Goal: Information Seeking & Learning: Learn about a topic

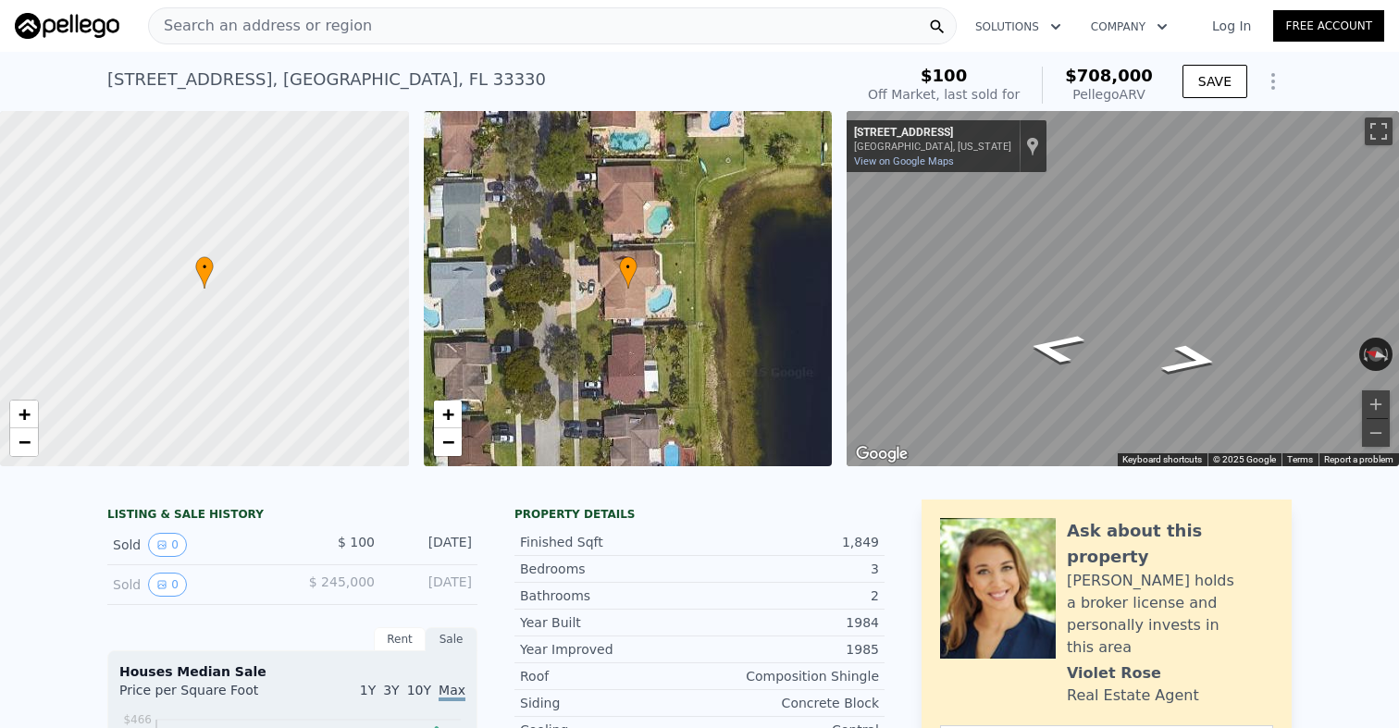
click at [1276, 71] on icon "Show Options" at bounding box center [1273, 81] width 22 height 22
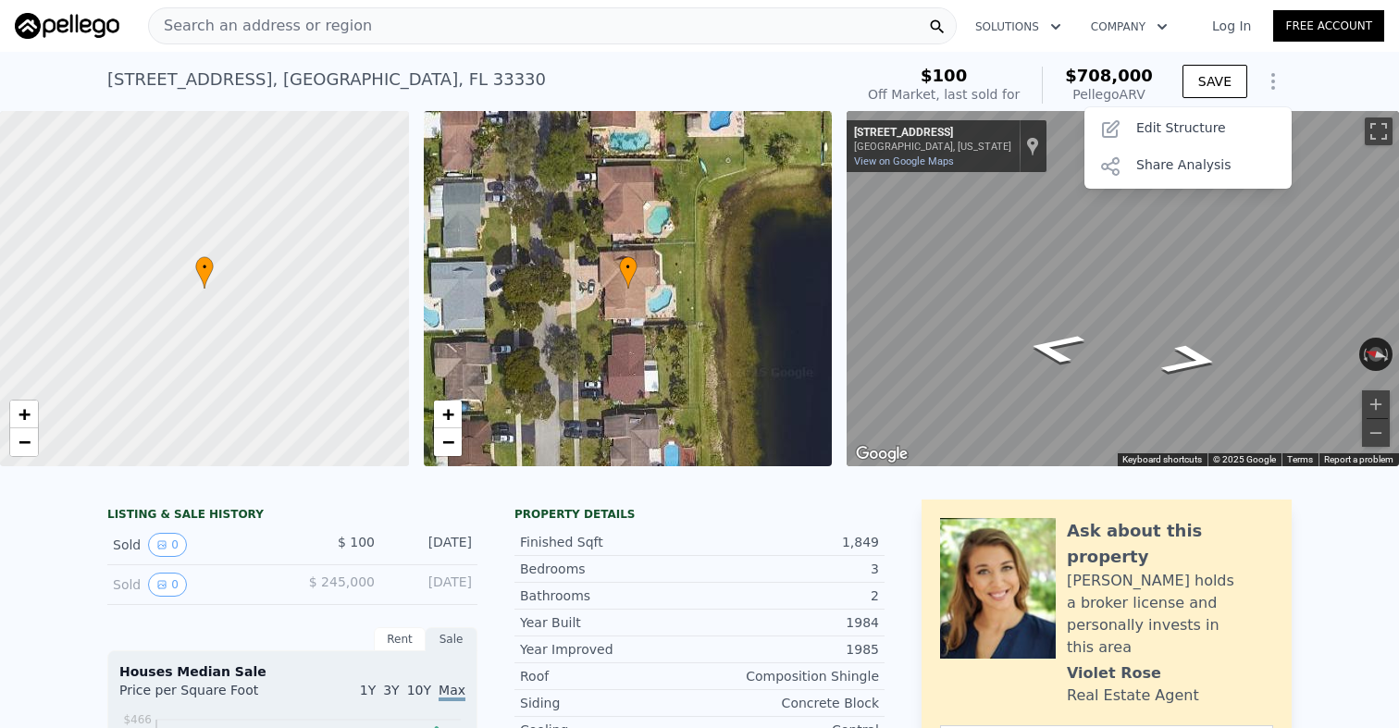
click at [1276, 71] on icon "Show Options" at bounding box center [1273, 81] width 22 height 22
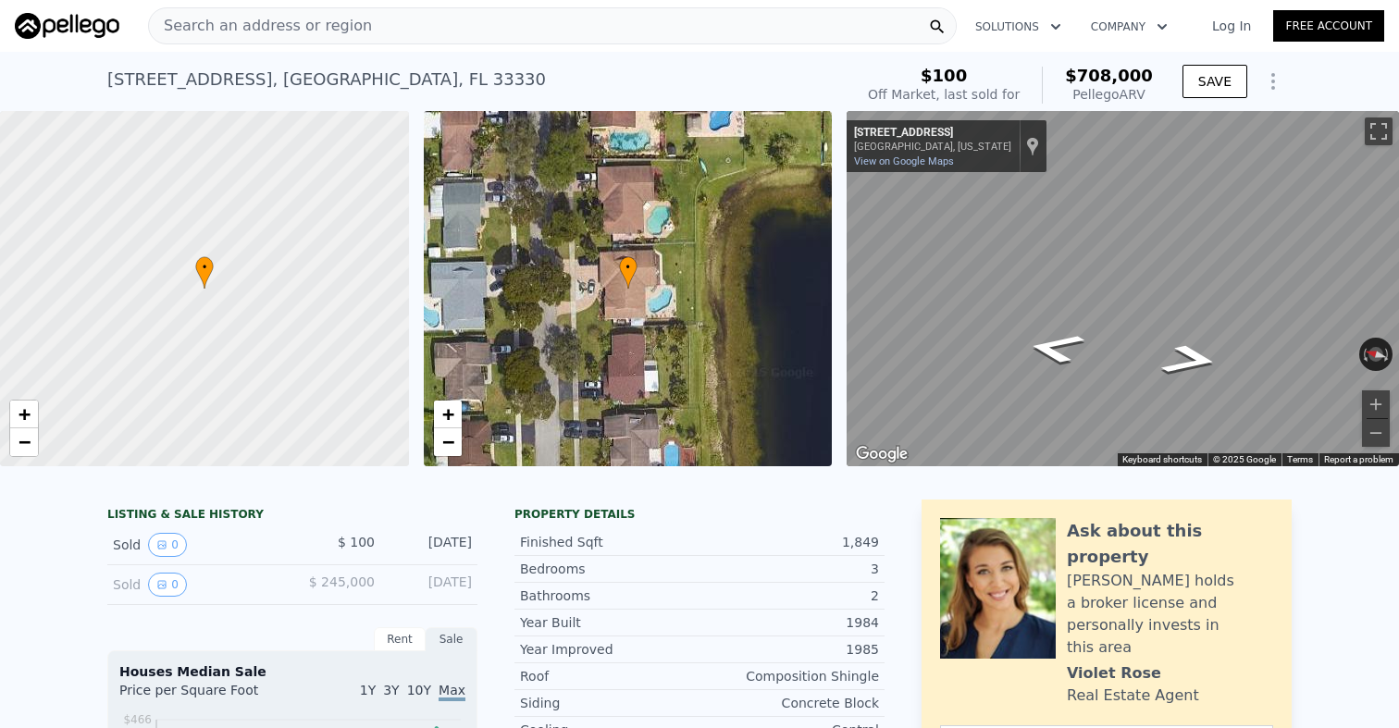
click at [481, 39] on div "Search an address or region" at bounding box center [552, 25] width 809 height 37
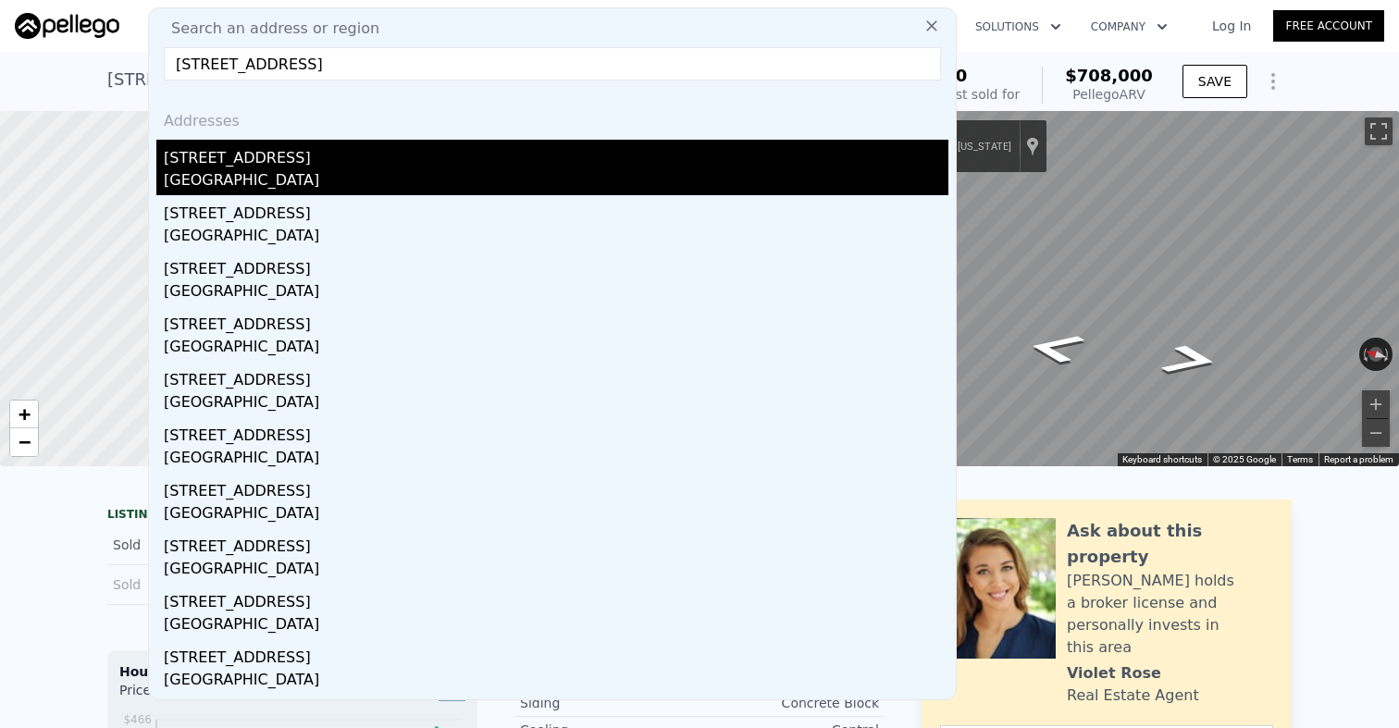
type input "[STREET_ADDRESS]"
click at [309, 164] on div "[STREET_ADDRESS]" at bounding box center [556, 155] width 785 height 30
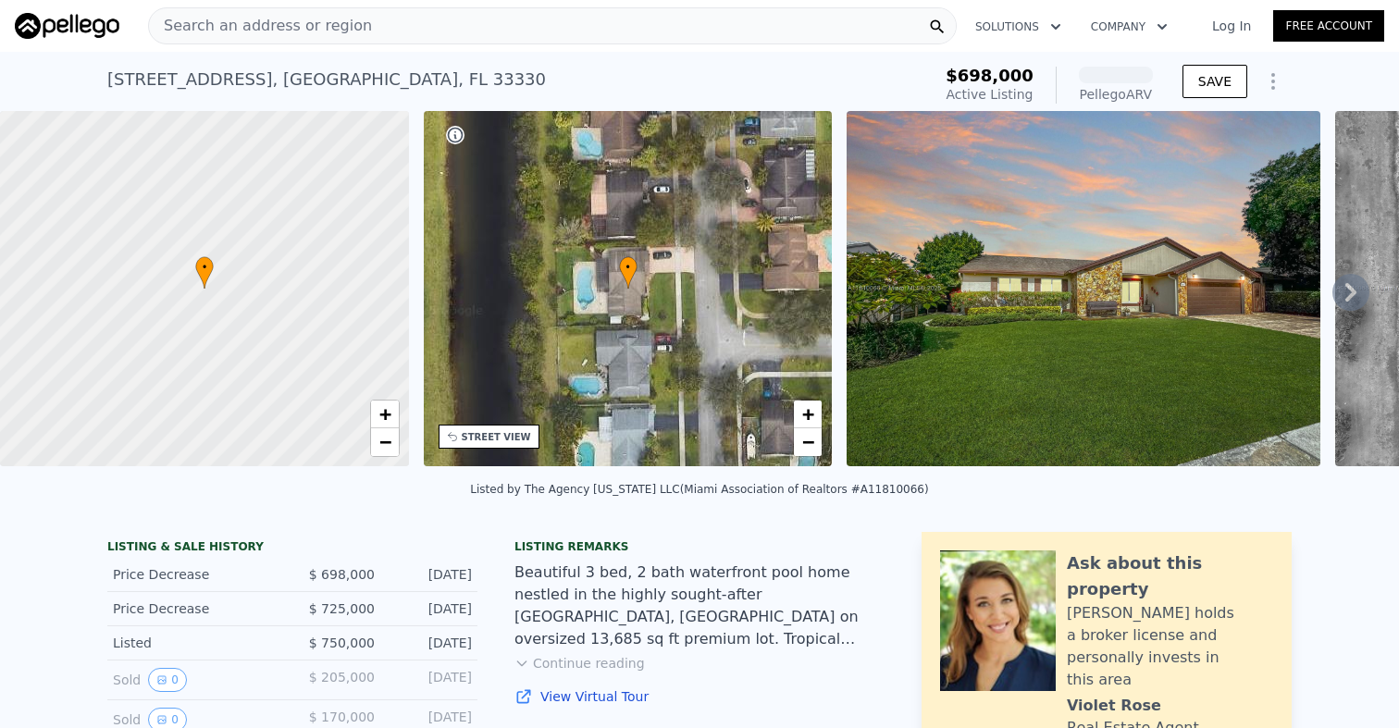
click at [1344, 297] on icon at bounding box center [1351, 292] width 37 height 37
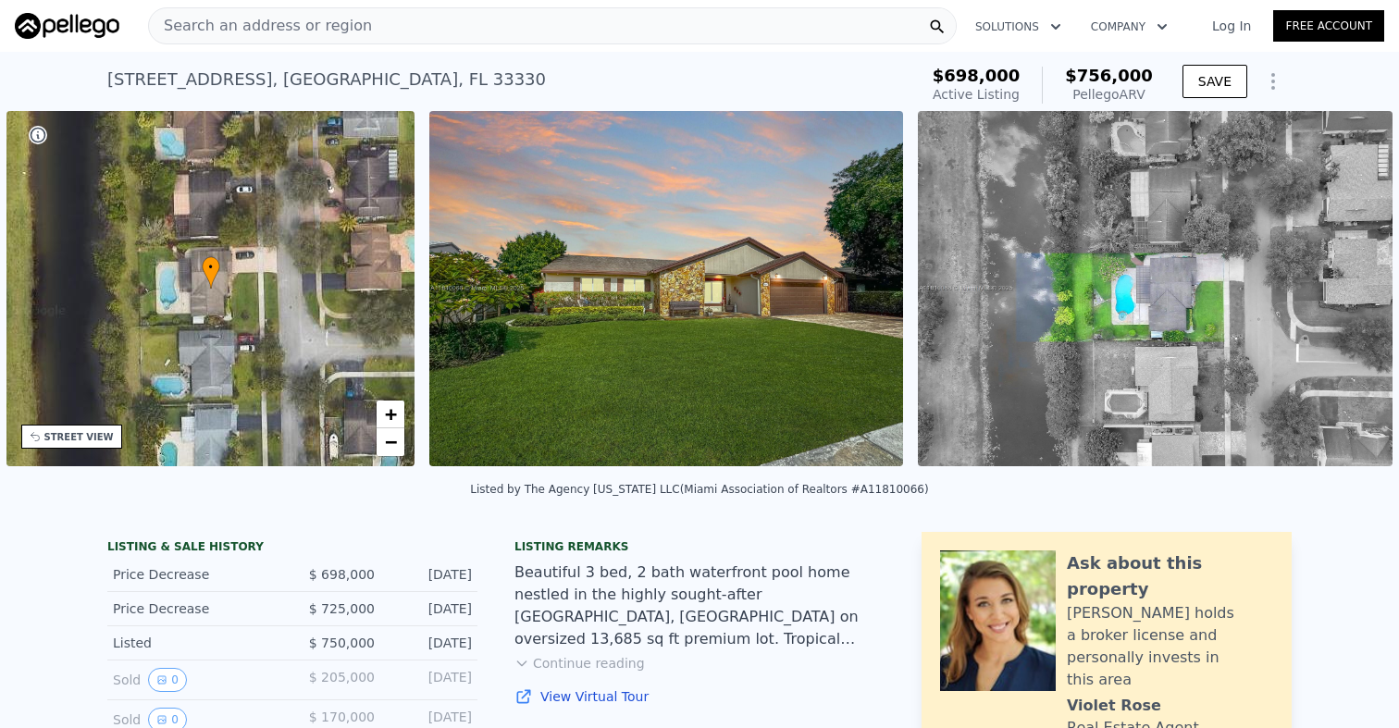
scroll to position [0, 430]
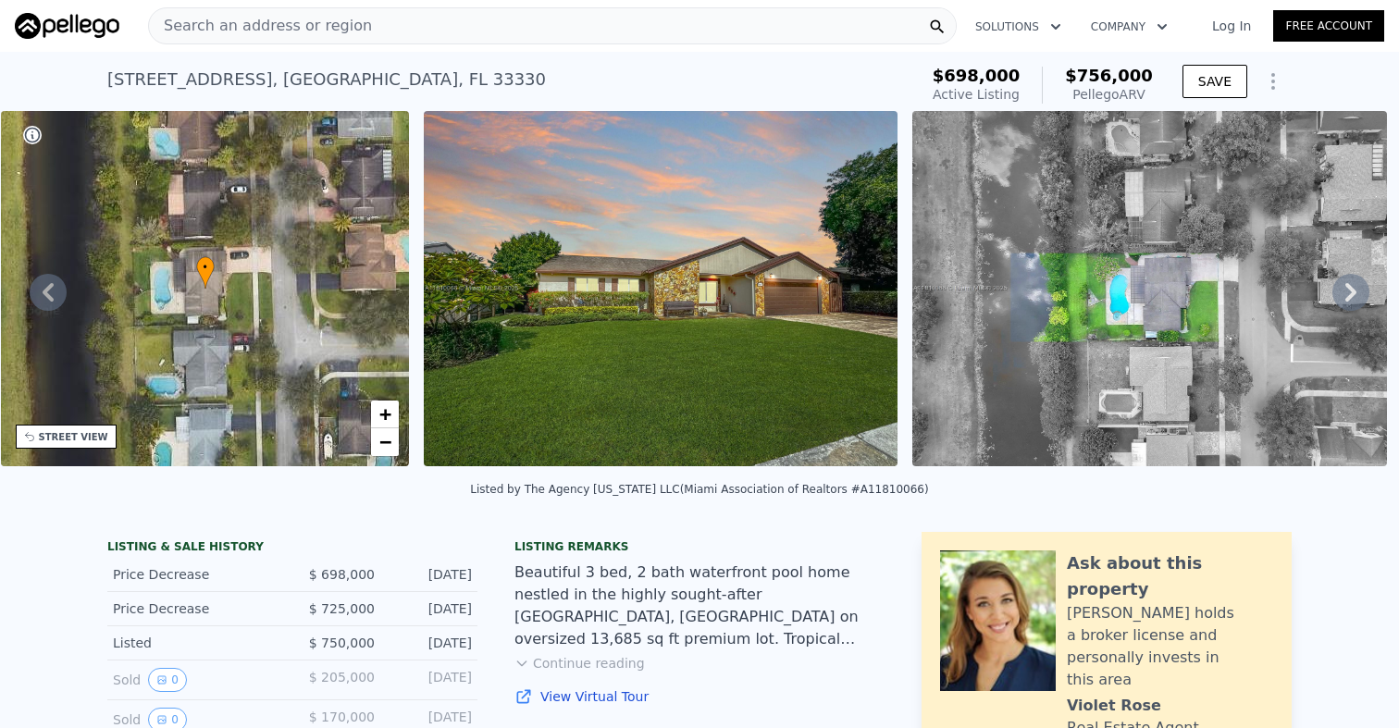
click at [1349, 289] on icon at bounding box center [1351, 292] width 11 height 19
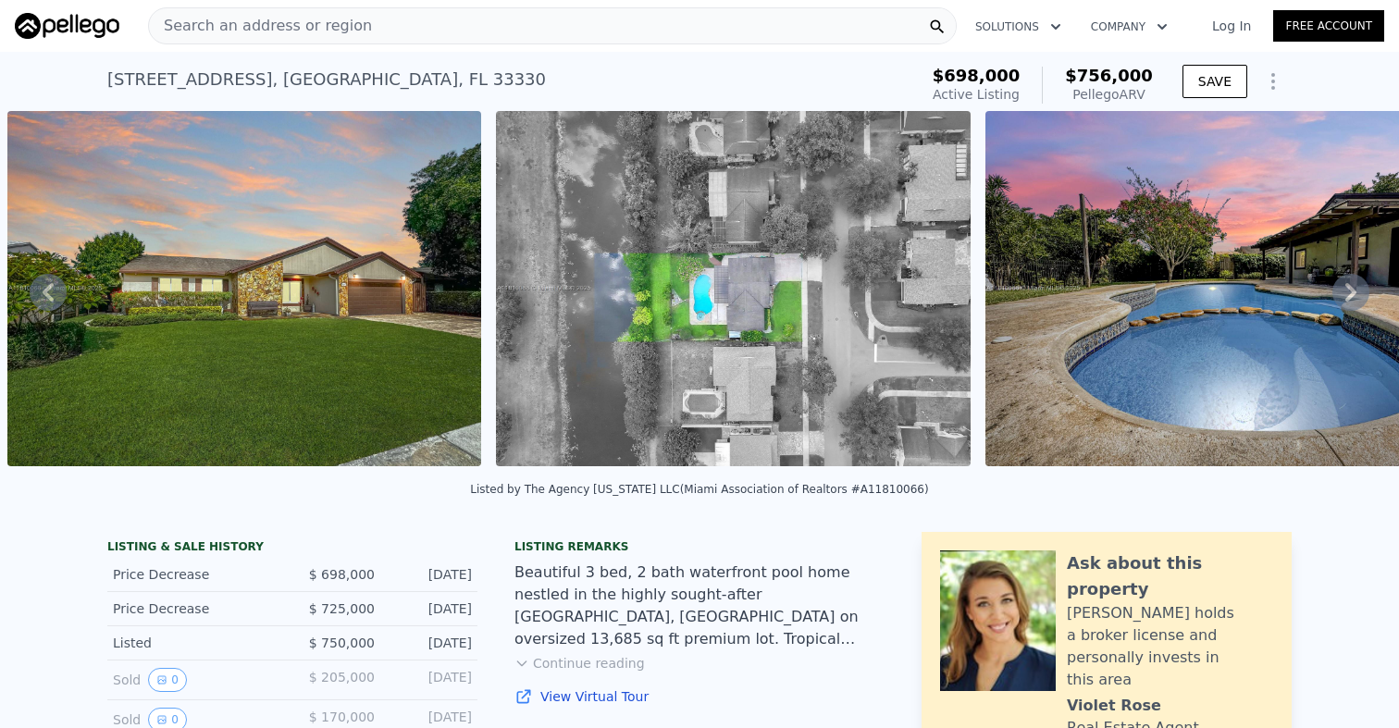
click at [1351, 289] on icon at bounding box center [1351, 292] width 11 height 19
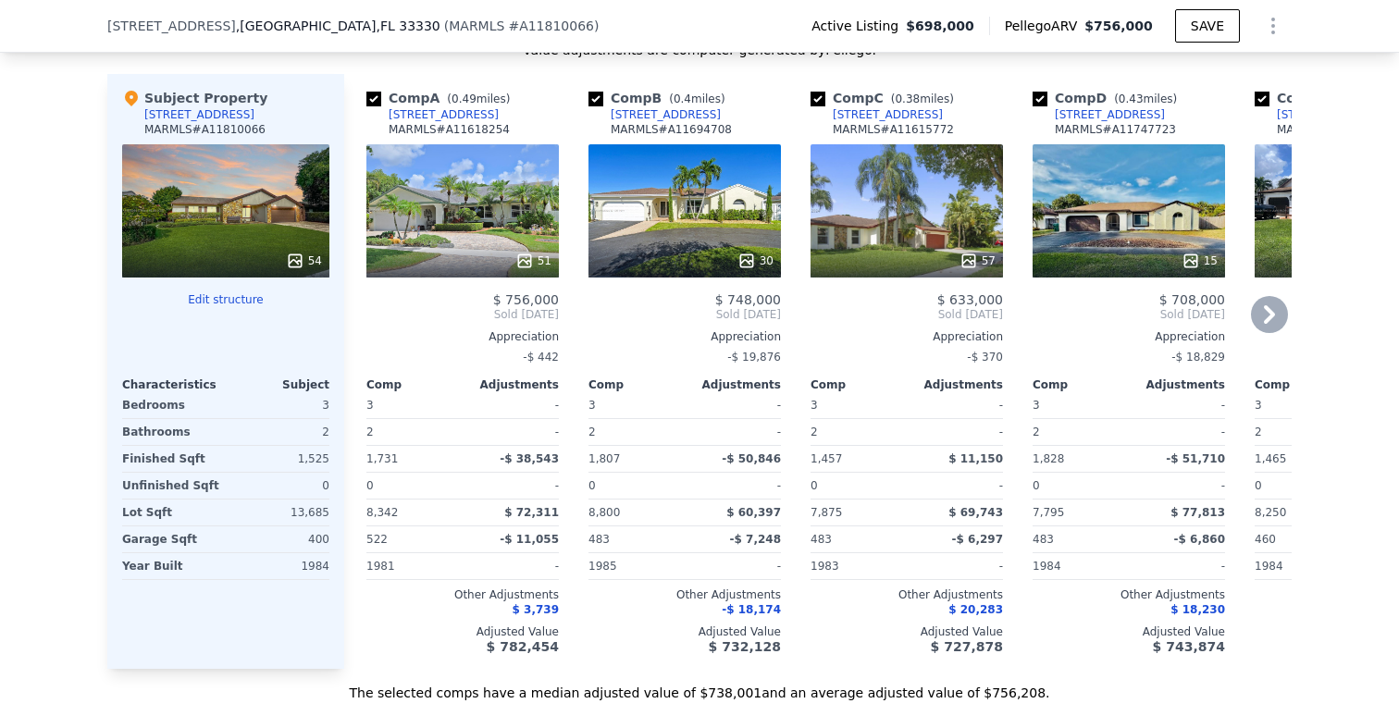
scroll to position [2220, 0]
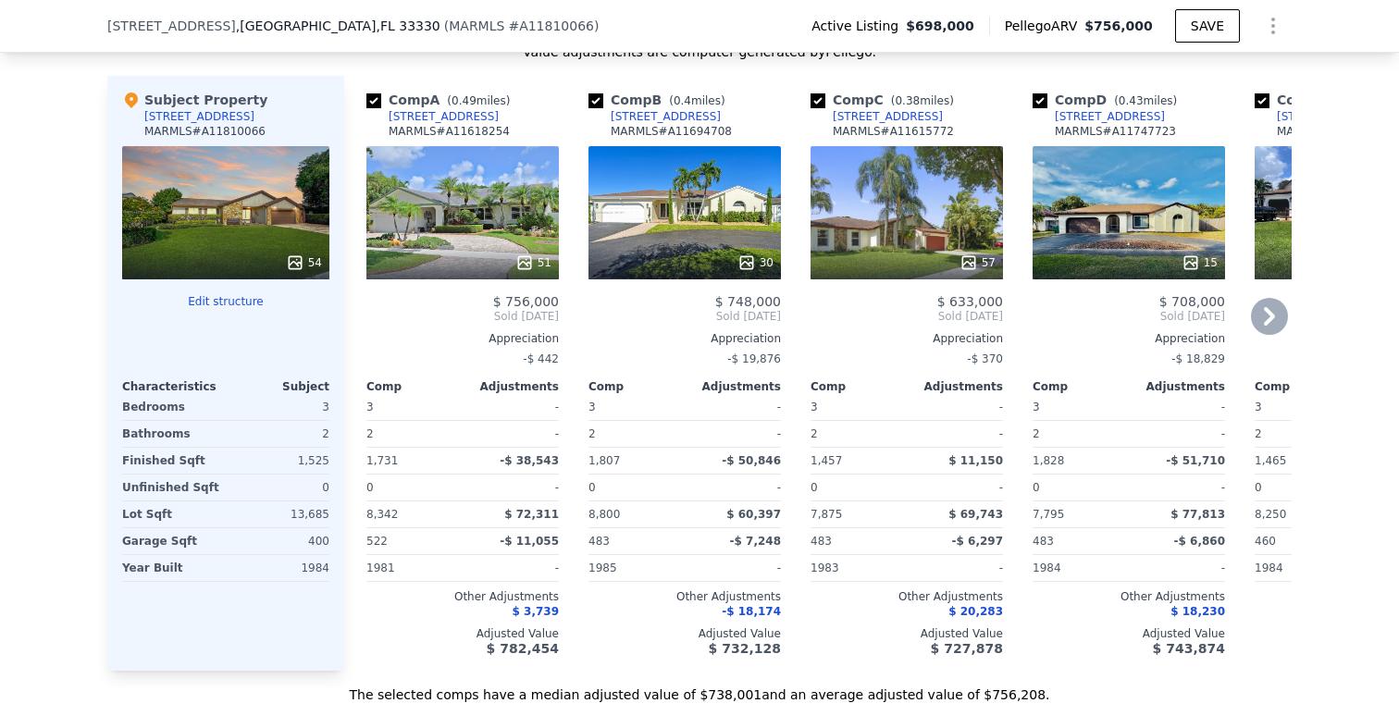
click at [1263, 335] on icon at bounding box center [1269, 316] width 37 height 37
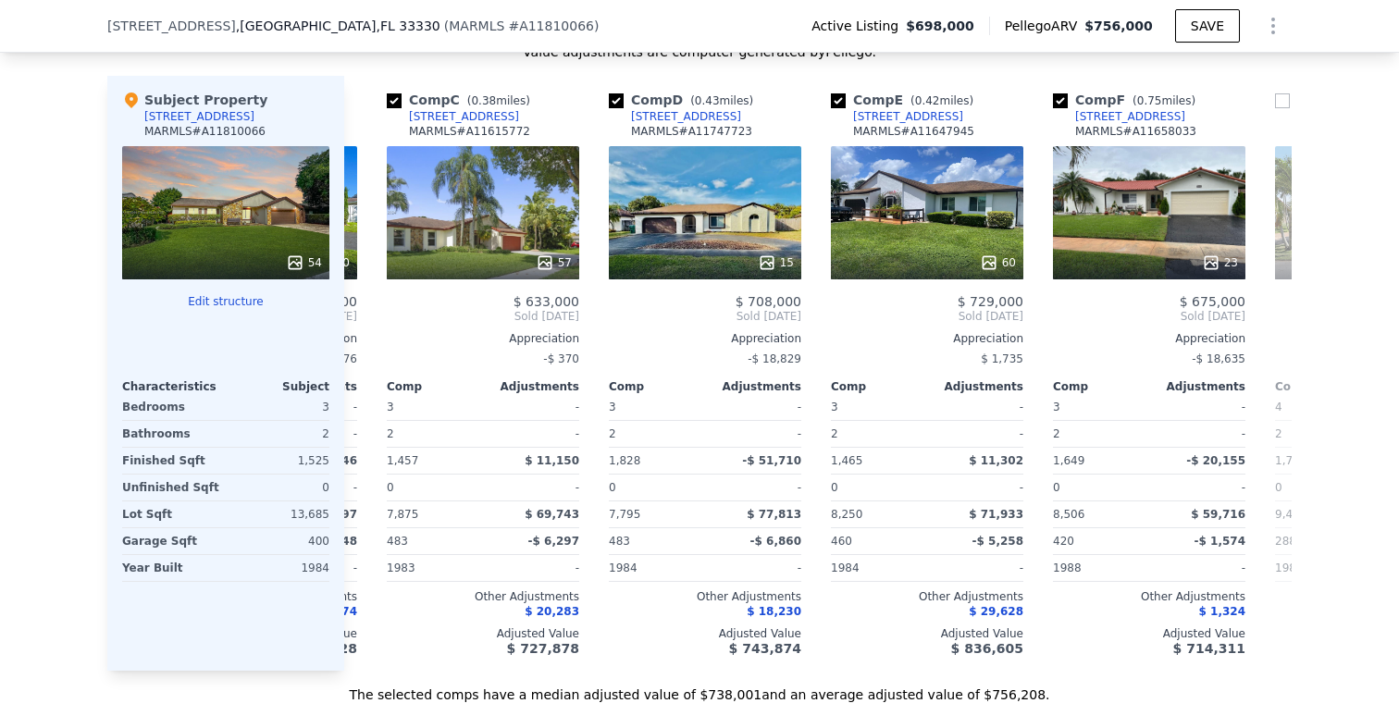
scroll to position [0, 444]
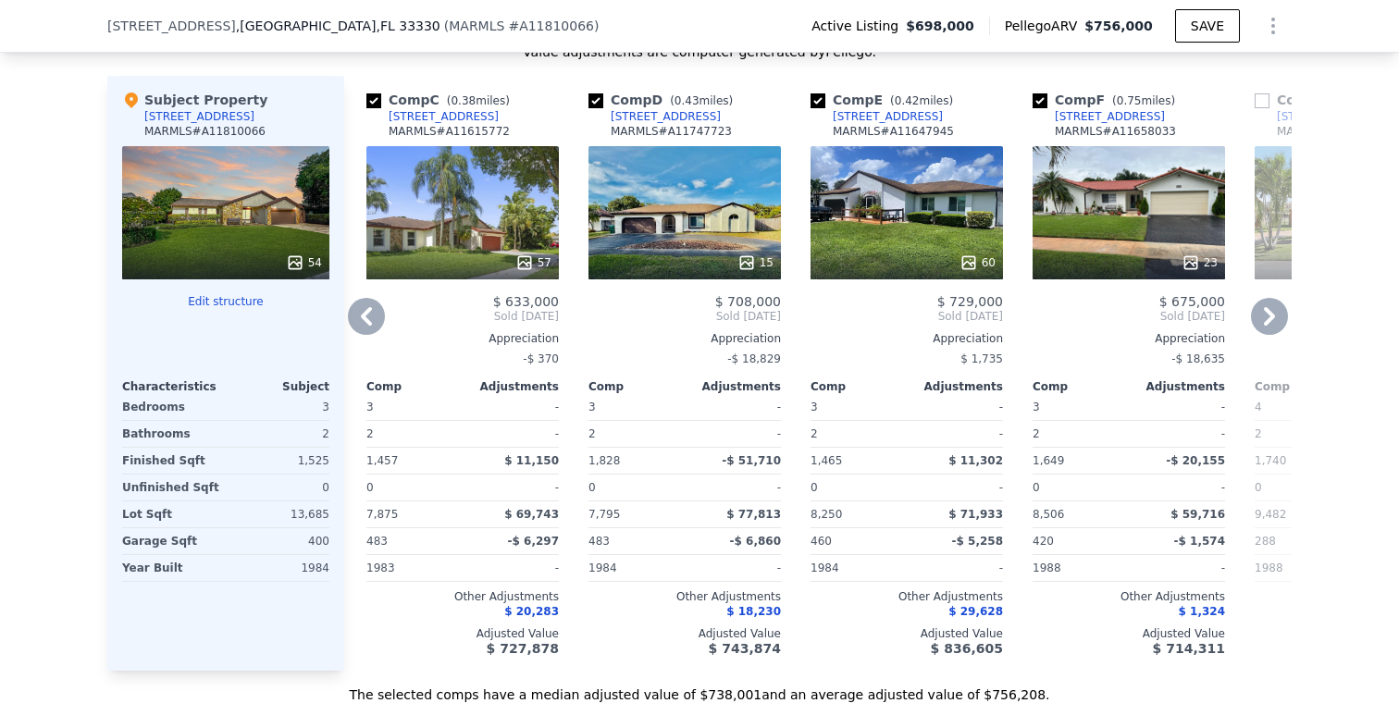
click at [1263, 335] on icon at bounding box center [1269, 316] width 37 height 37
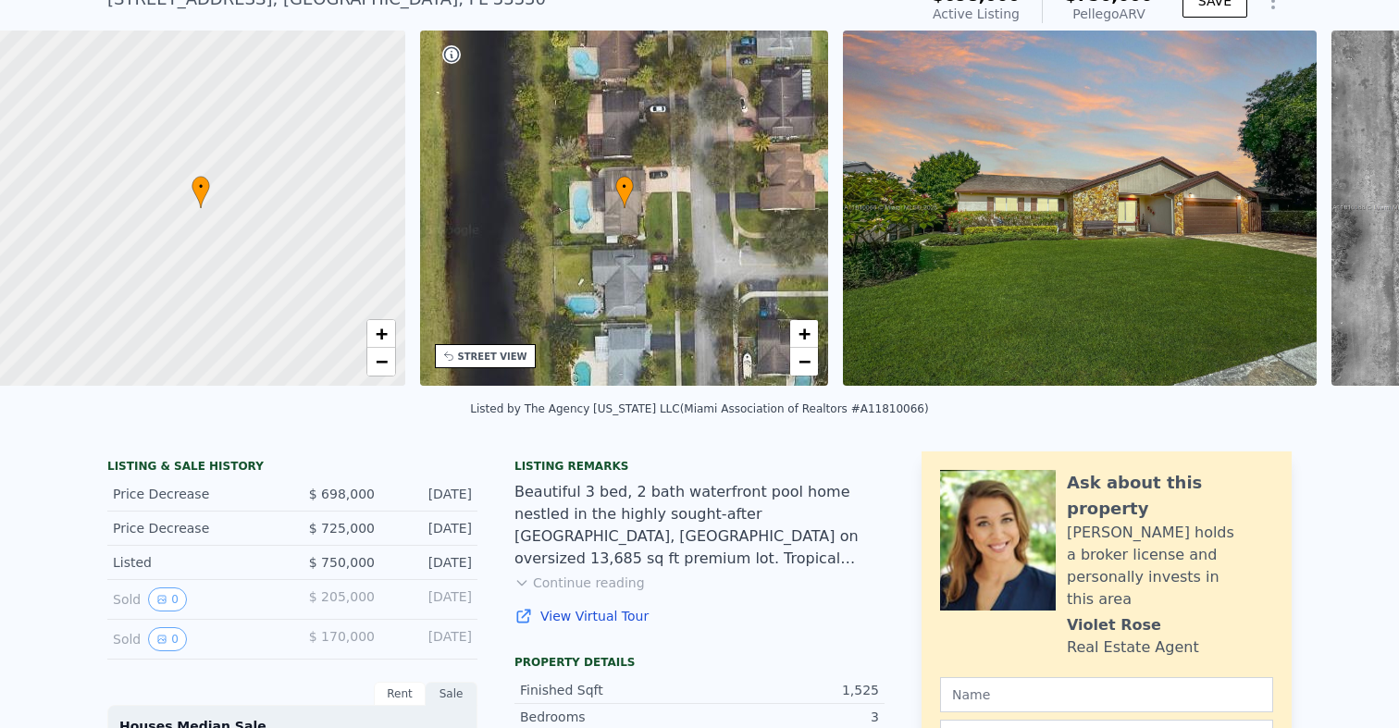
scroll to position [0, 7]
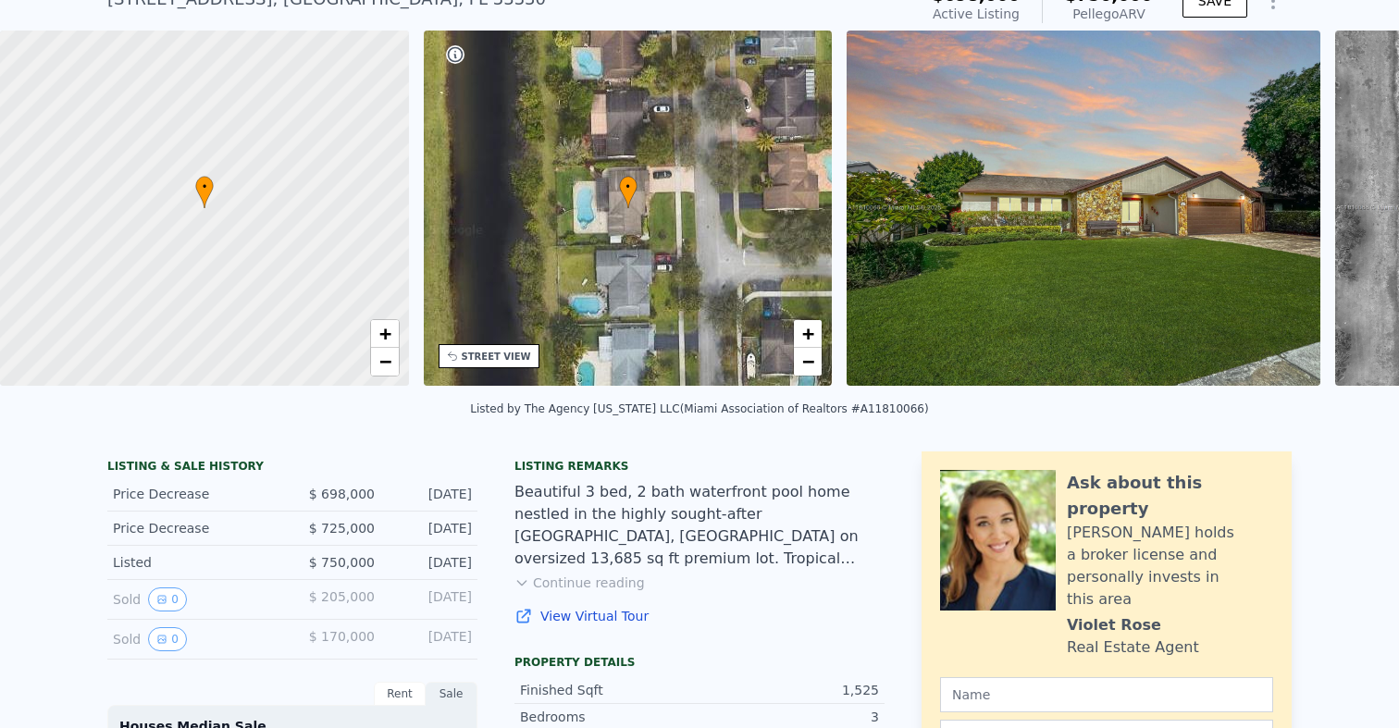
type input "2311"
checkbox input "false"
checkbox input "true"
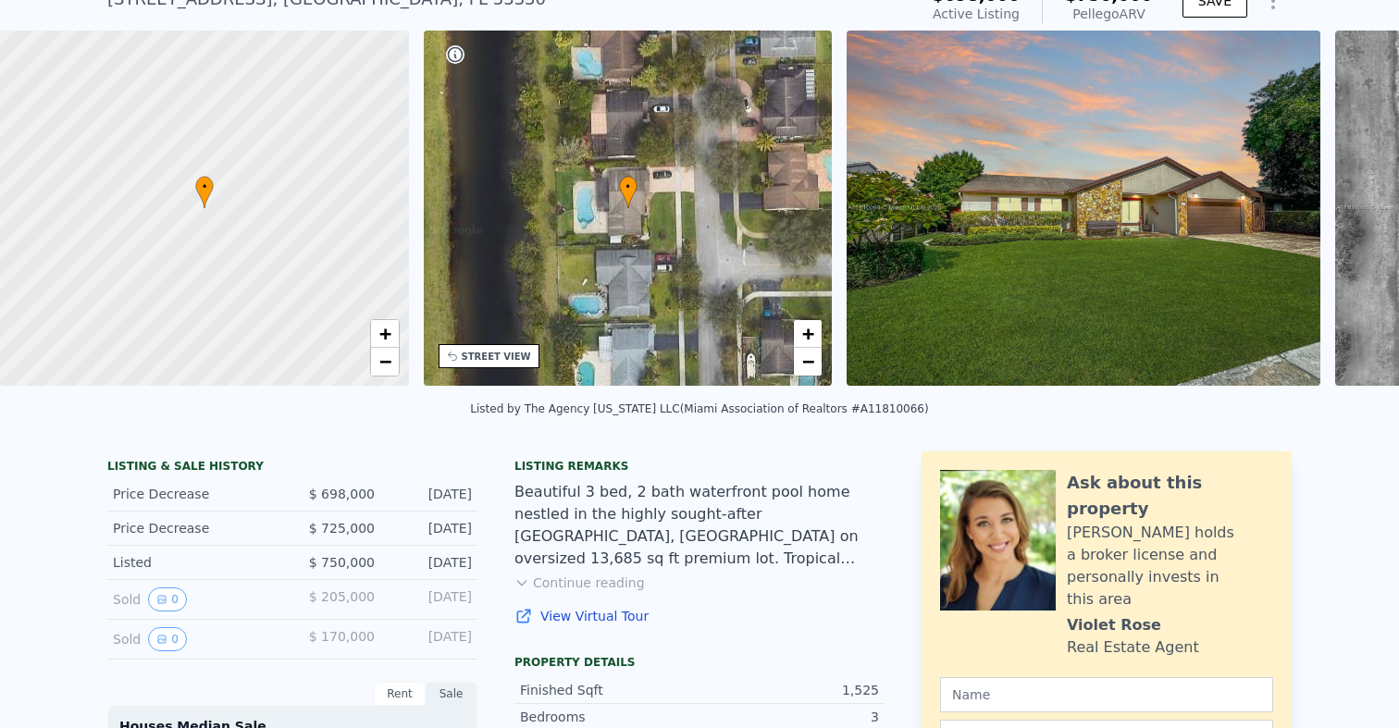
type input "$ 708,000"
type input "$ 660,027"
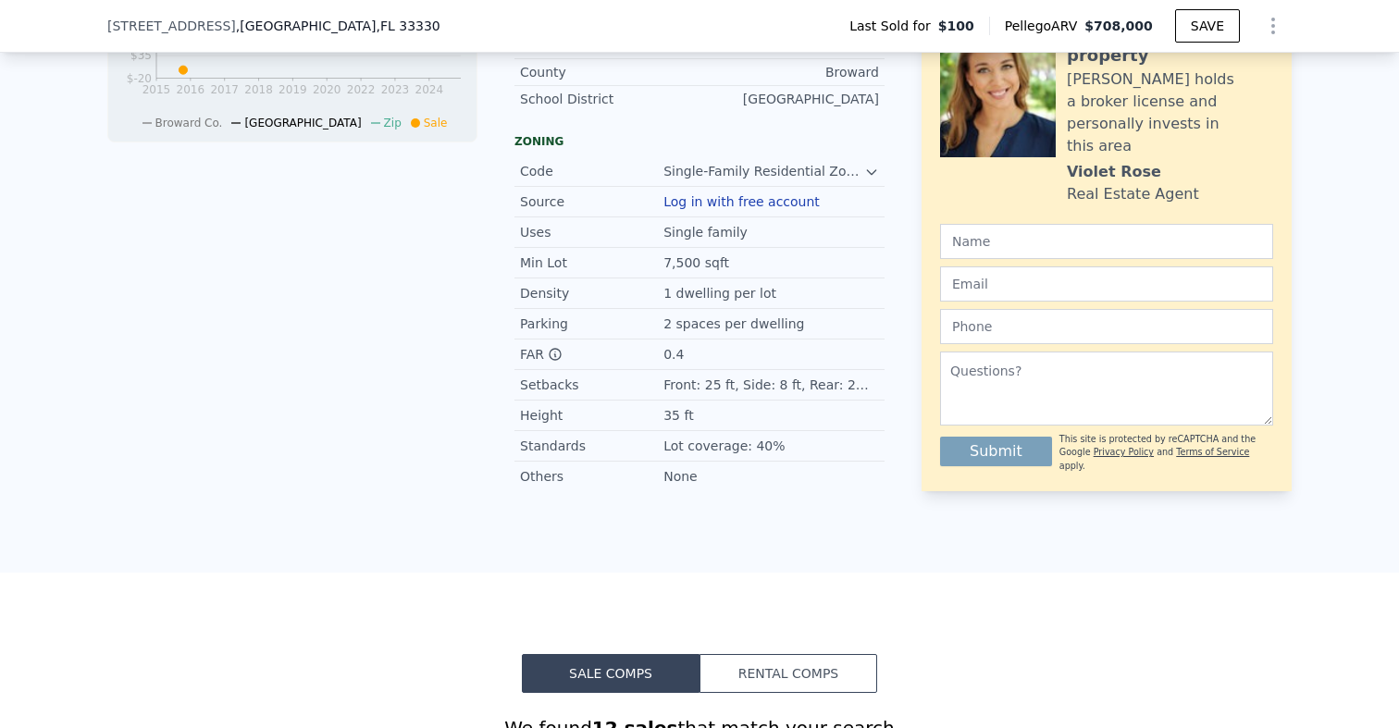
scroll to position [836, 0]
